Goal: Transaction & Acquisition: Subscribe to service/newsletter

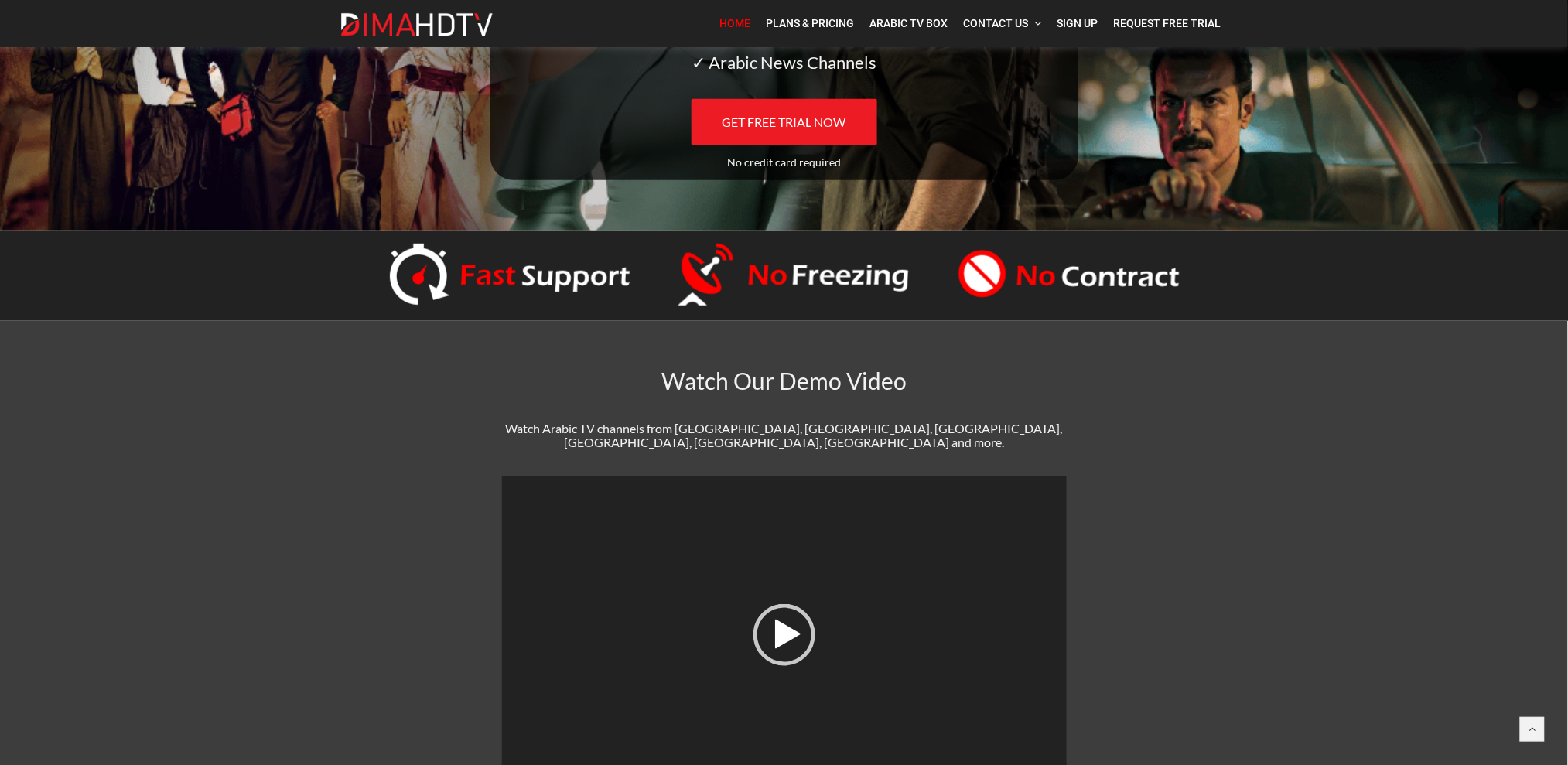
scroll to position [619, 0]
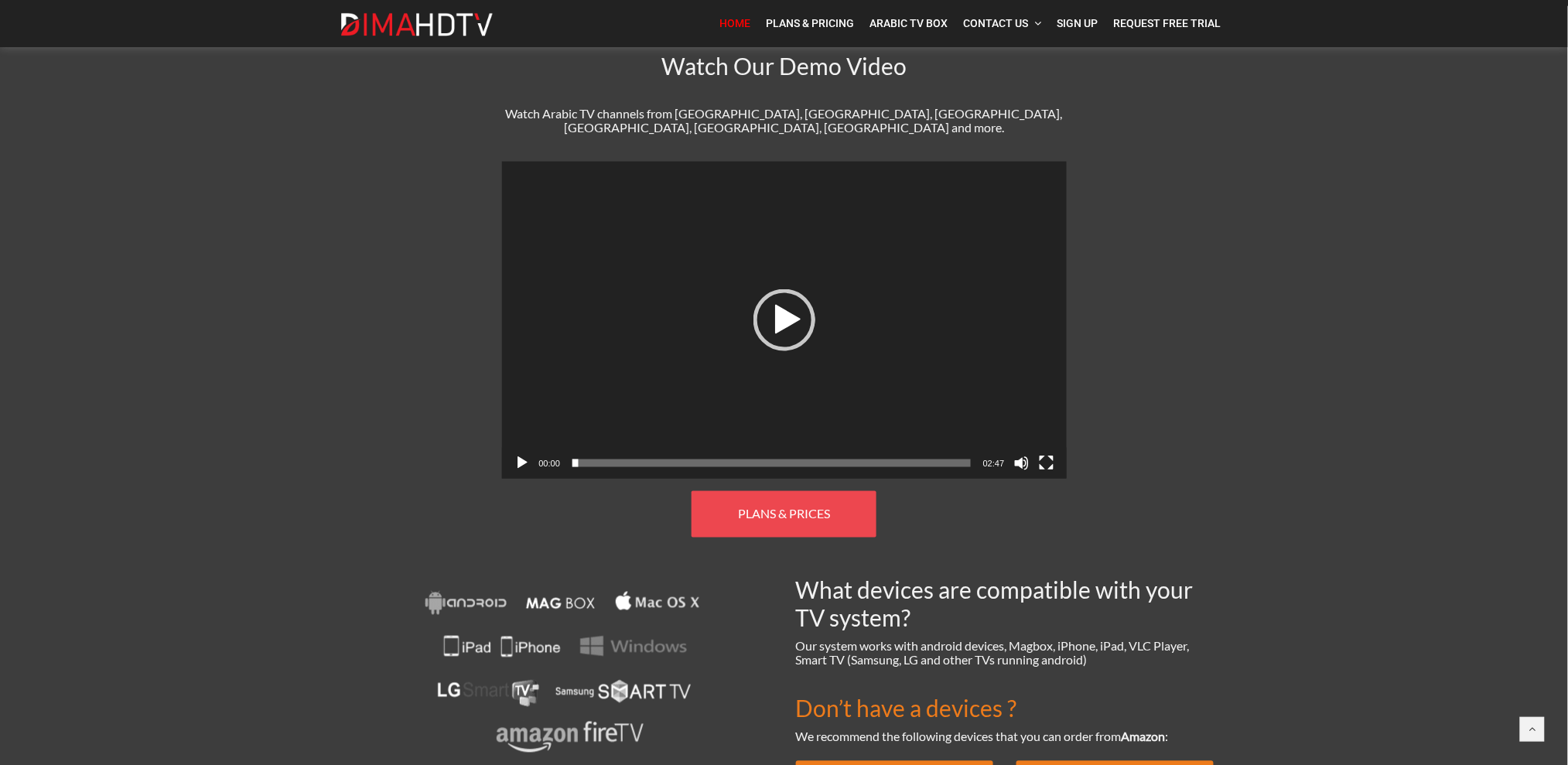
click at [842, 492] on link "PLANS & PRICES" at bounding box center [784, 514] width 185 height 46
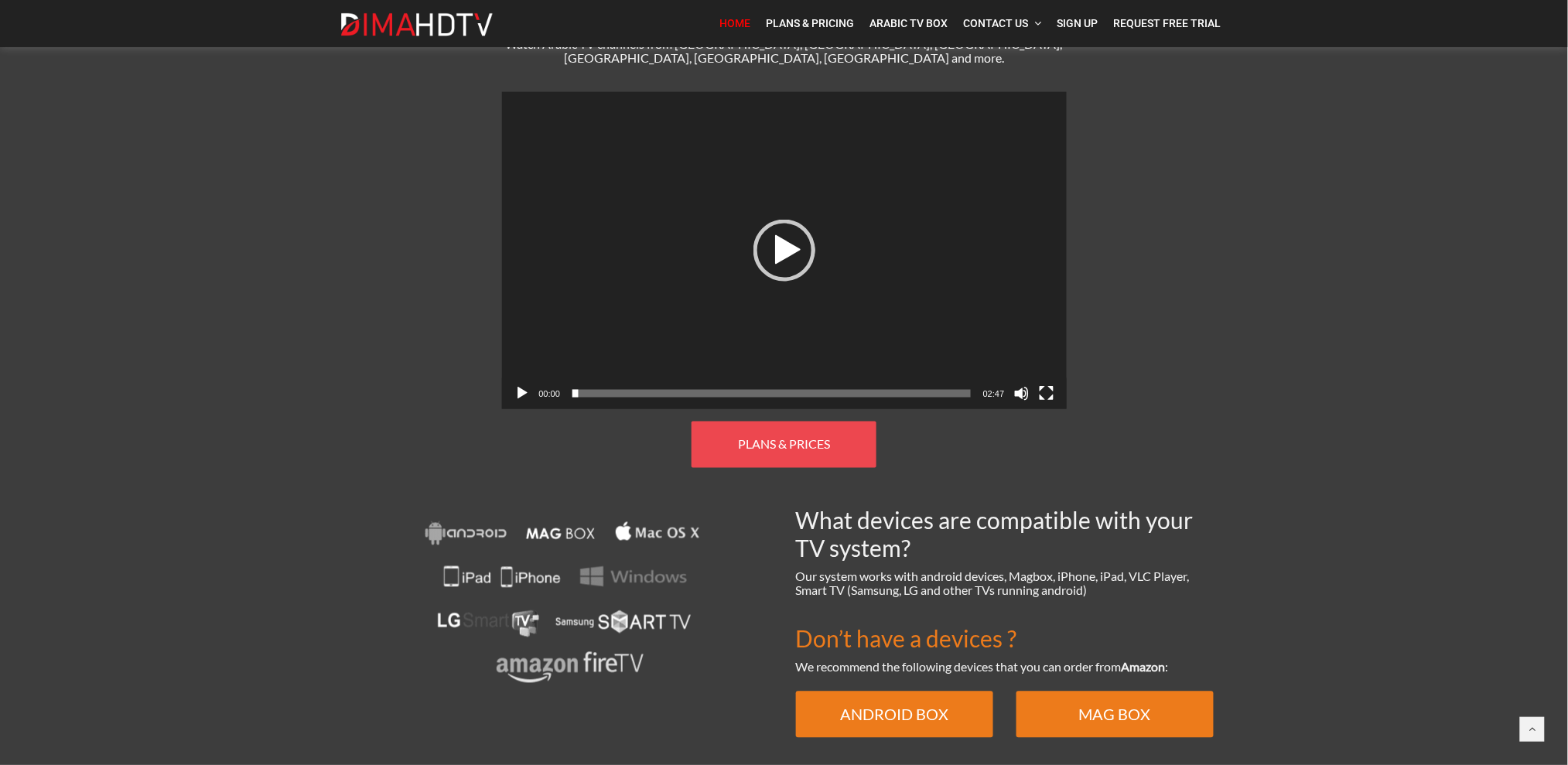
scroll to position [643, 0]
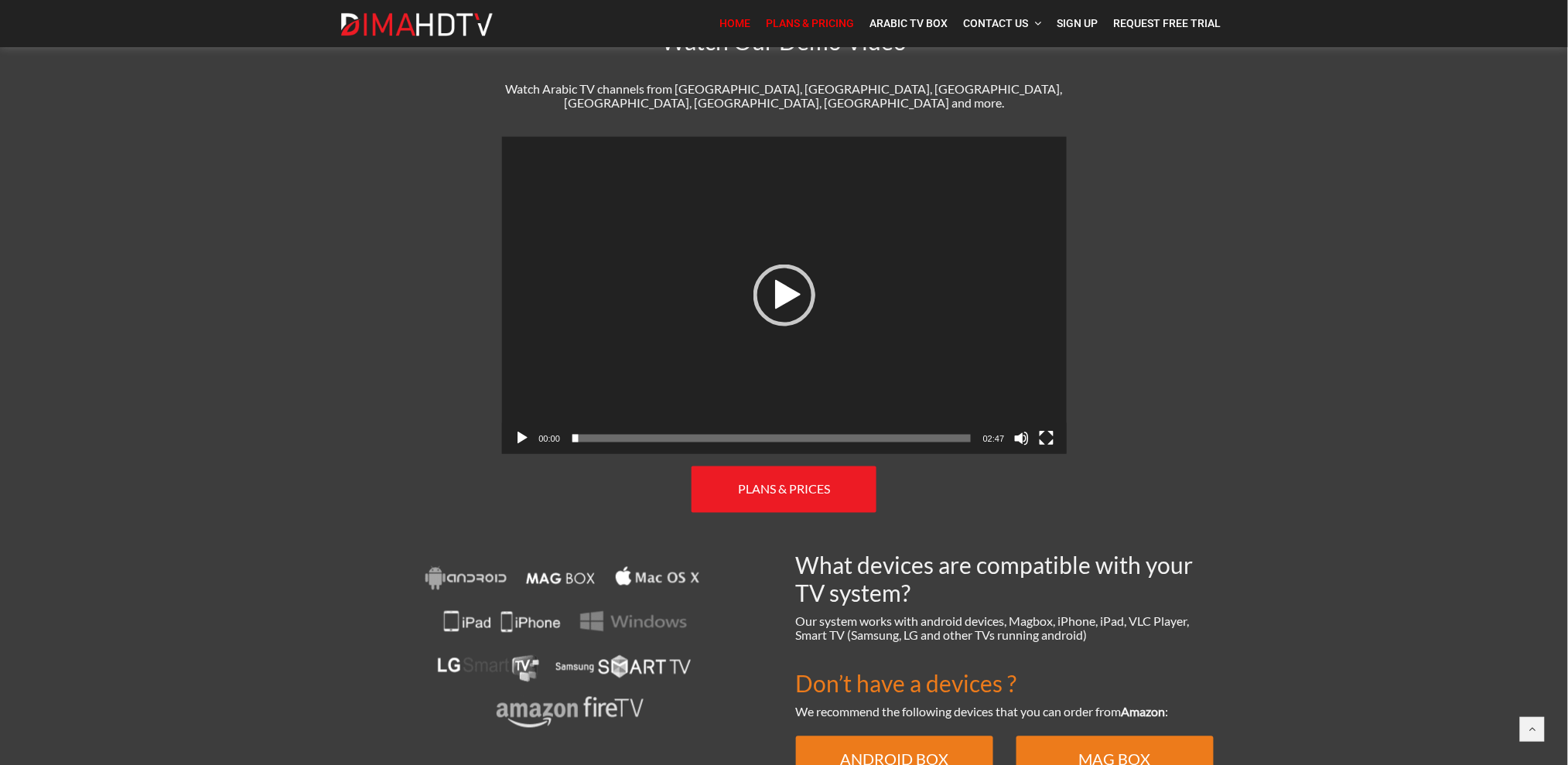
click at [800, 23] on span "Plans & Pricing" at bounding box center [811, 23] width 89 height 12
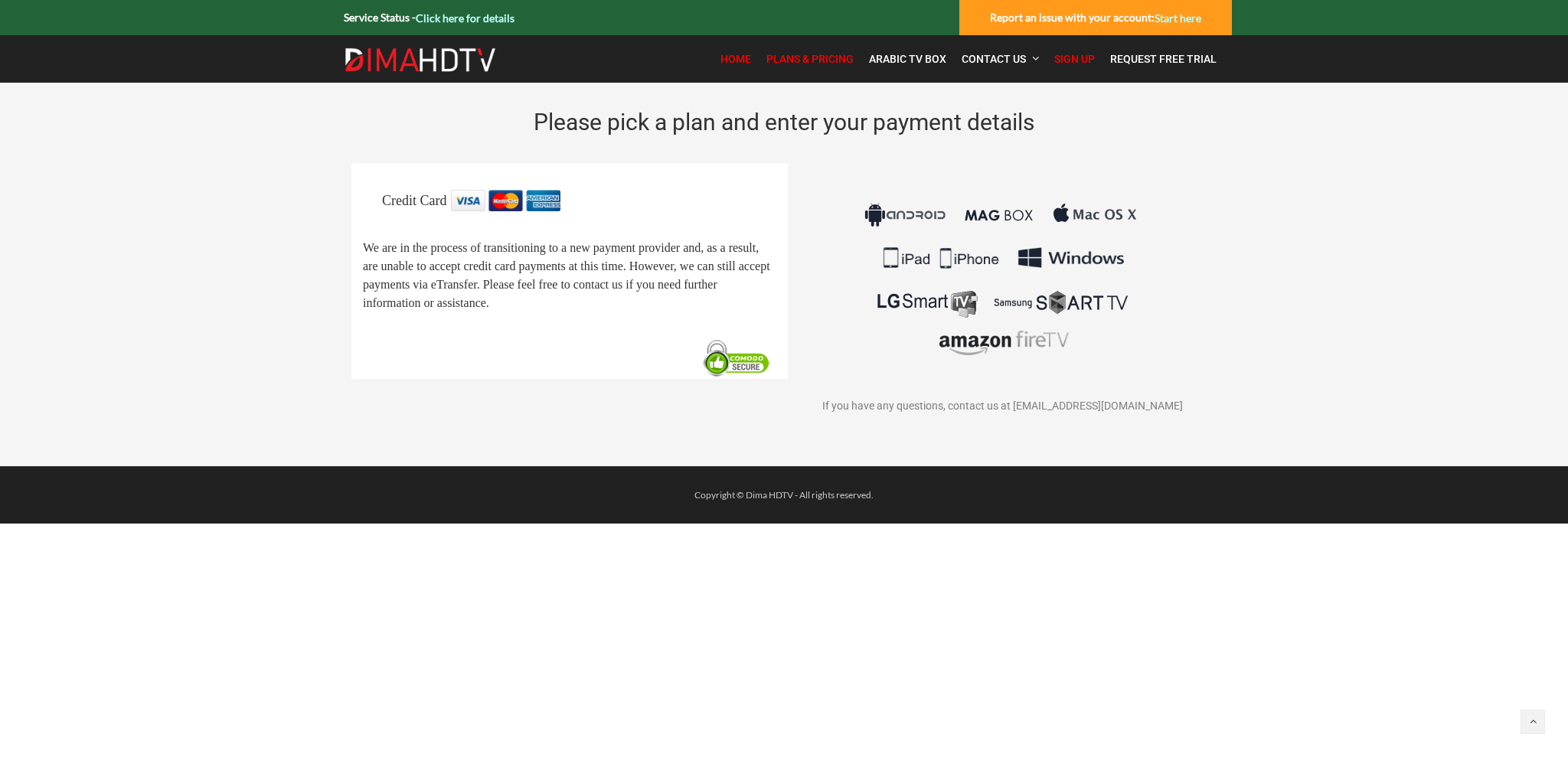
click at [741, 59] on span "Home" at bounding box center [735, 59] width 30 height 12
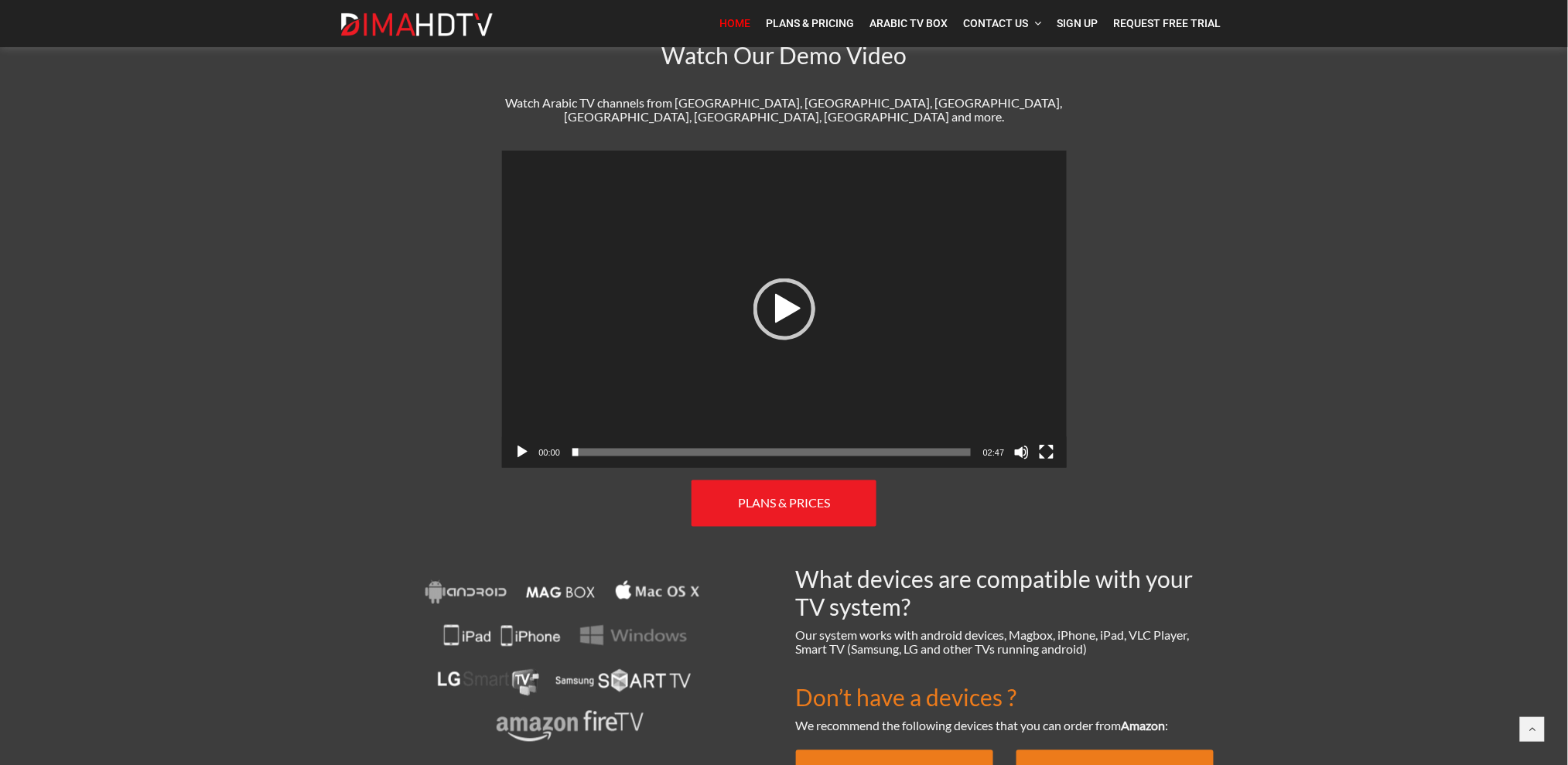
scroll to position [722, 0]
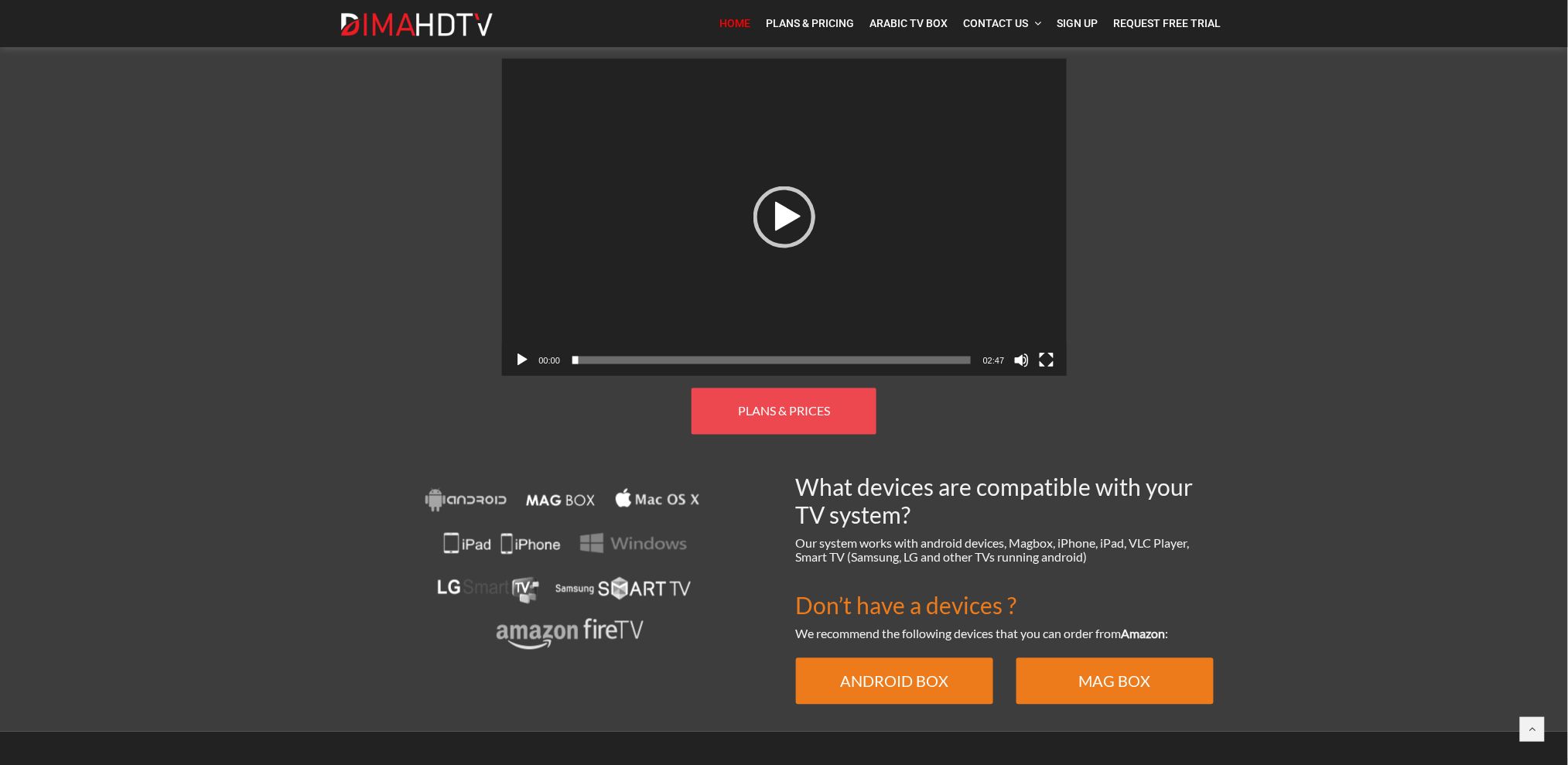
click at [786, 404] on span "PLANS & PRICES" at bounding box center [784, 411] width 92 height 15
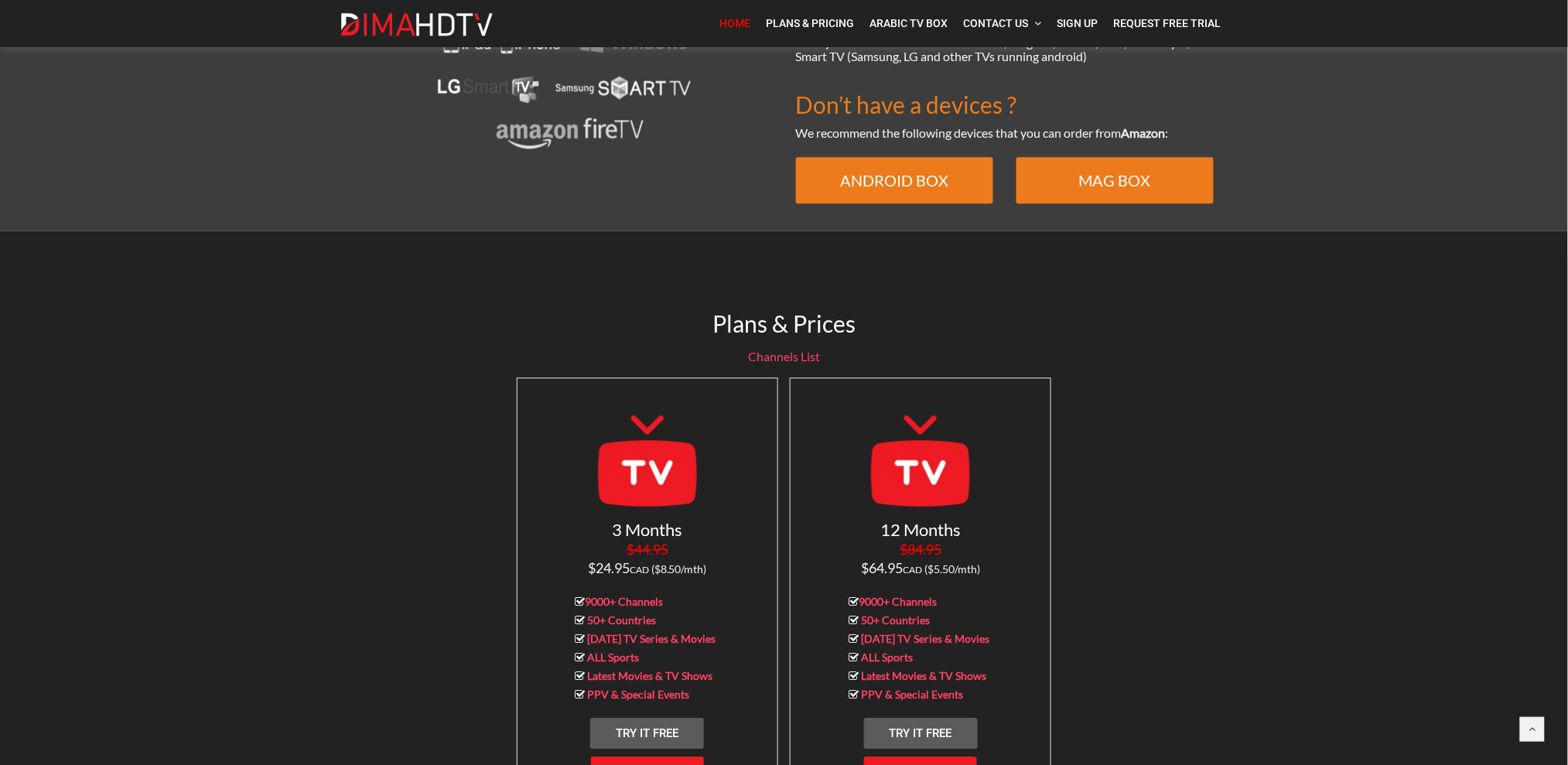
scroll to position [1675, 0]
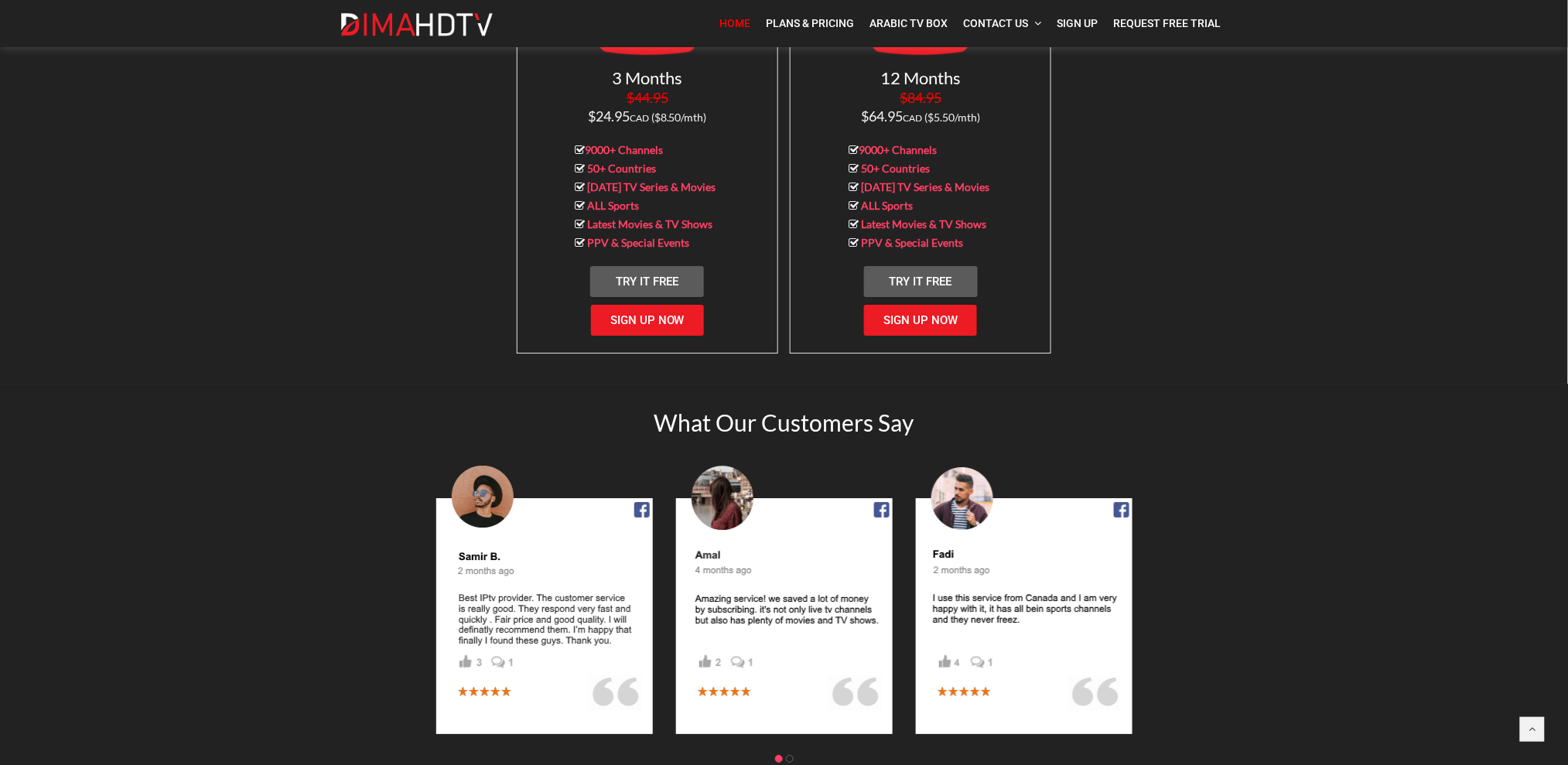
click at [1275, 313] on div "Plans & Prices Channels List 3 Months $44.95 $24.95 CAD ($8.50/mth) 9000+ Chann…" at bounding box center [784, 94] width 1568 height 577
